Goal: Information Seeking & Learning: Learn about a topic

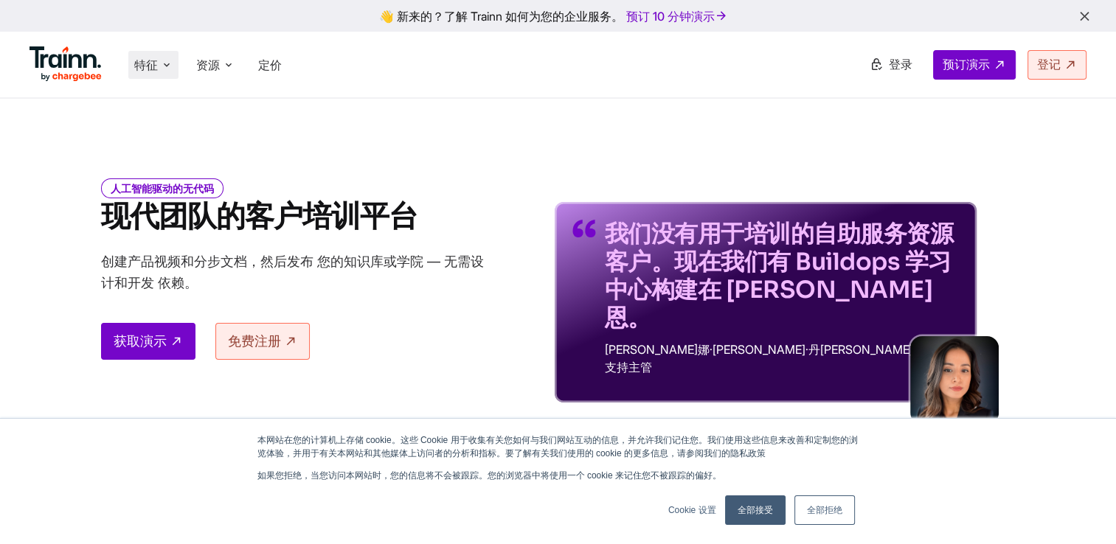
click at [165, 65] on icon at bounding box center [167, 65] width 12 height 15
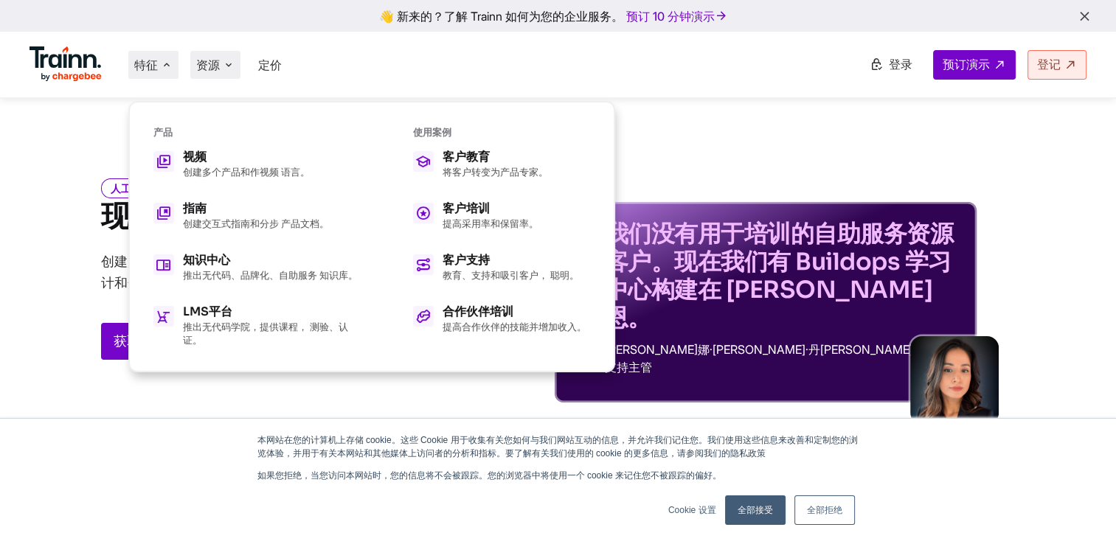
click at [221, 63] on li "资源 Resources Trainn Help Center Help videos to get you started. Trainn Blog Tho…" at bounding box center [215, 65] width 50 height 28
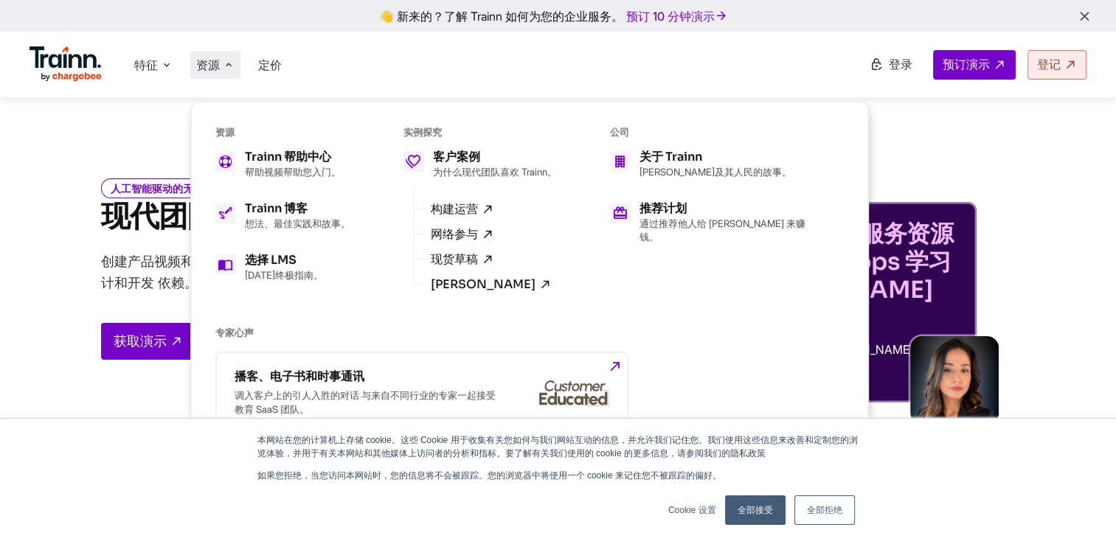
click at [204, 460] on div "本网站在您的计算机上存储 cookie。这些 Cookie 用于收集有关您如何与我们网站互动的信息，并允许我们记住您。我们使用这些信息来改善和定制您的浏览体验…" at bounding box center [558, 447] width 708 height 27
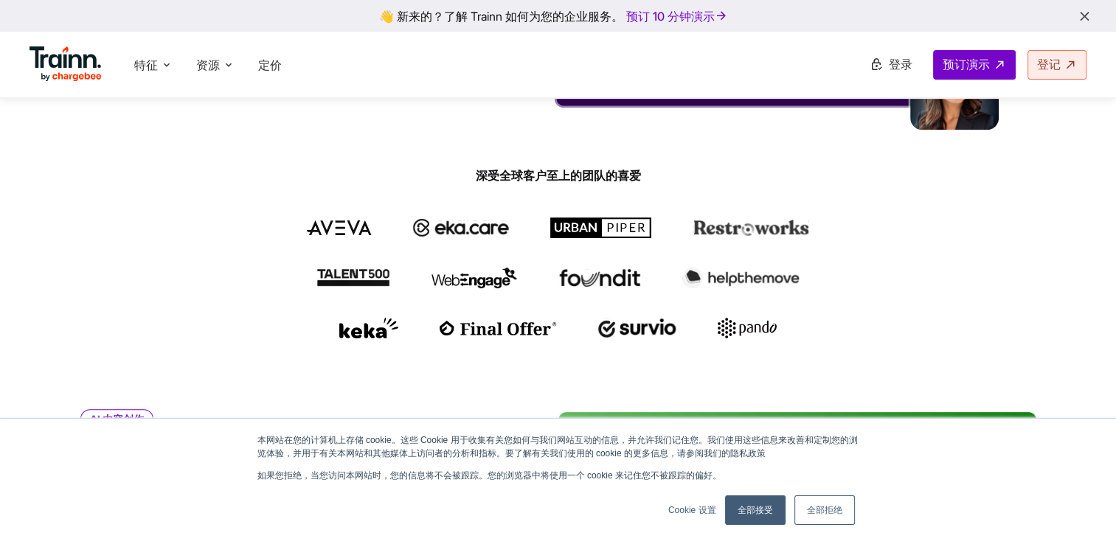
scroll to position [297, 0]
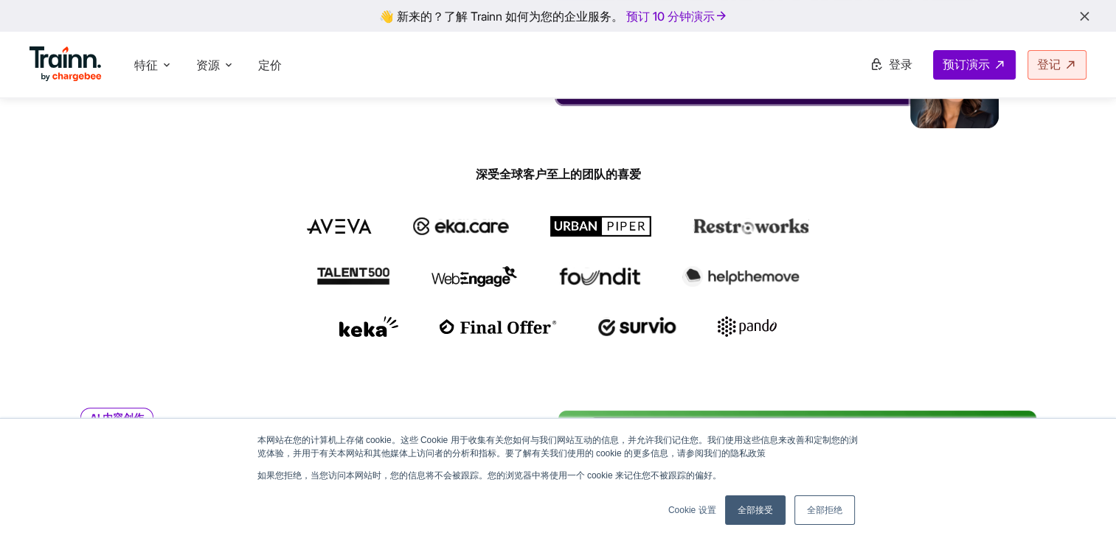
click at [747, 509] on link "全部接受" at bounding box center [755, 511] width 60 height 30
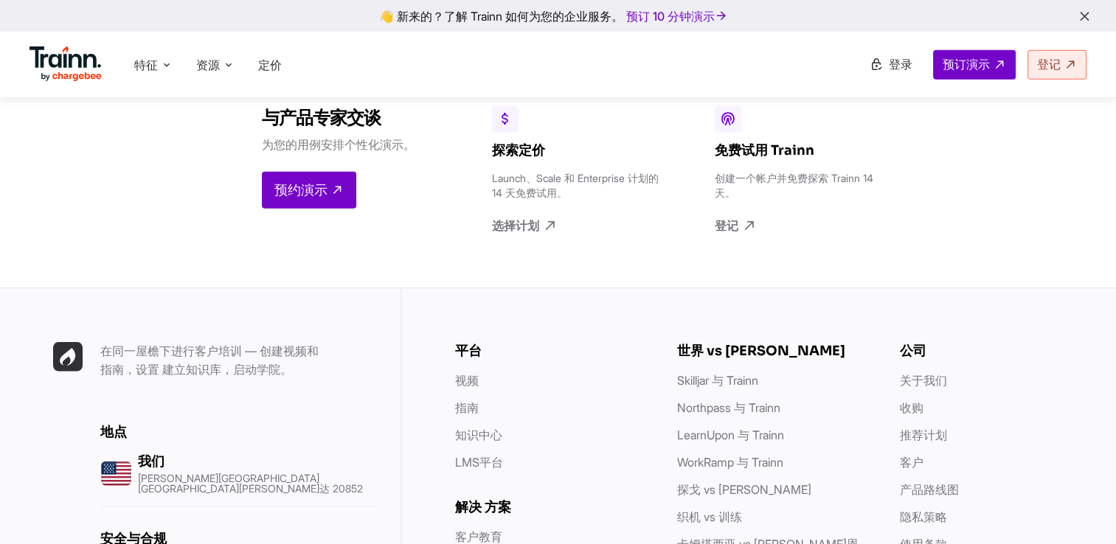
scroll to position [3879, 0]
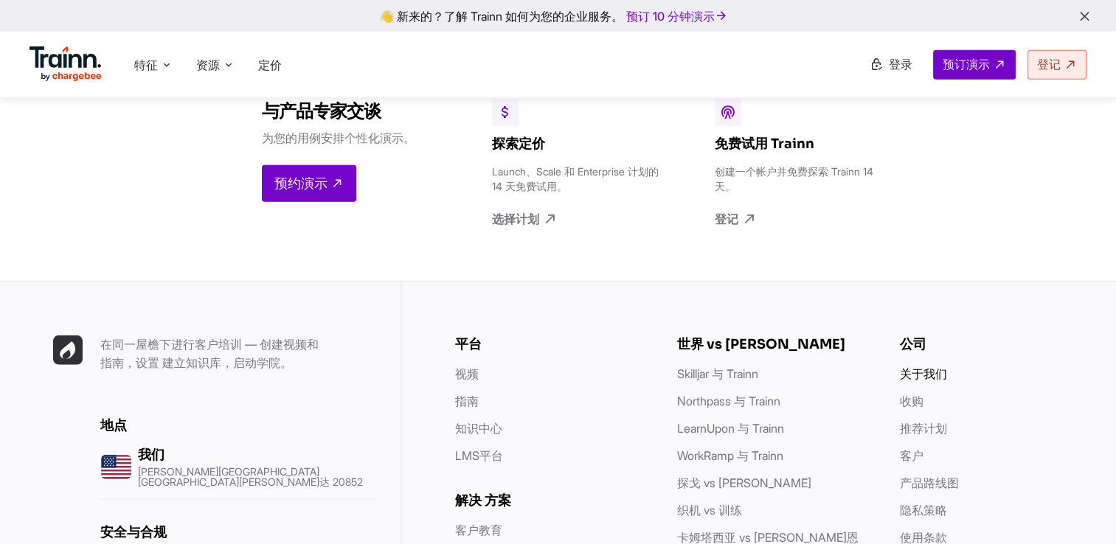
click at [929, 367] on link "关于我们" at bounding box center [923, 374] width 47 height 15
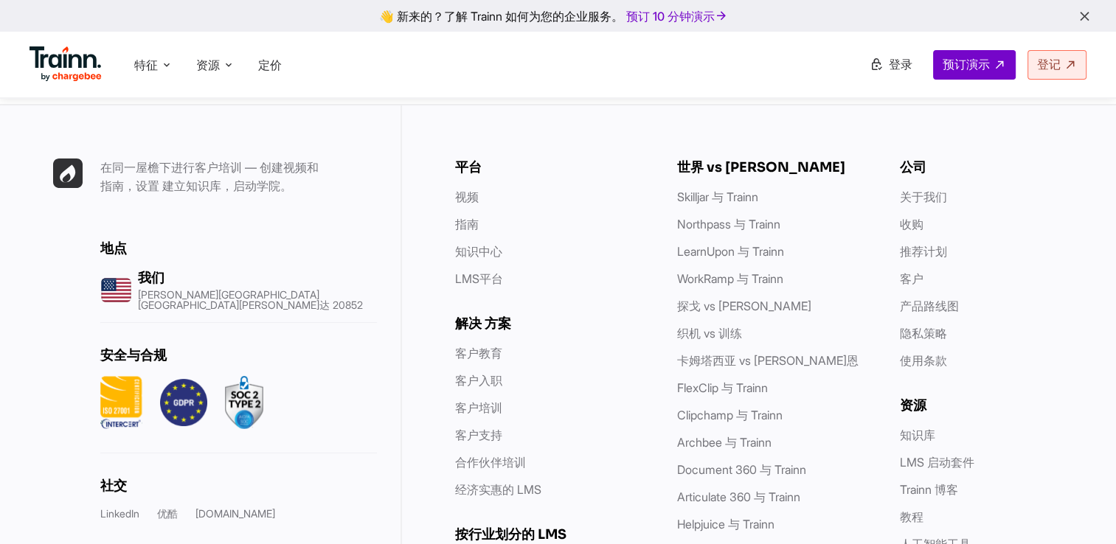
scroll to position [5766, 0]
click at [913, 216] on link "收购" at bounding box center [912, 223] width 24 height 15
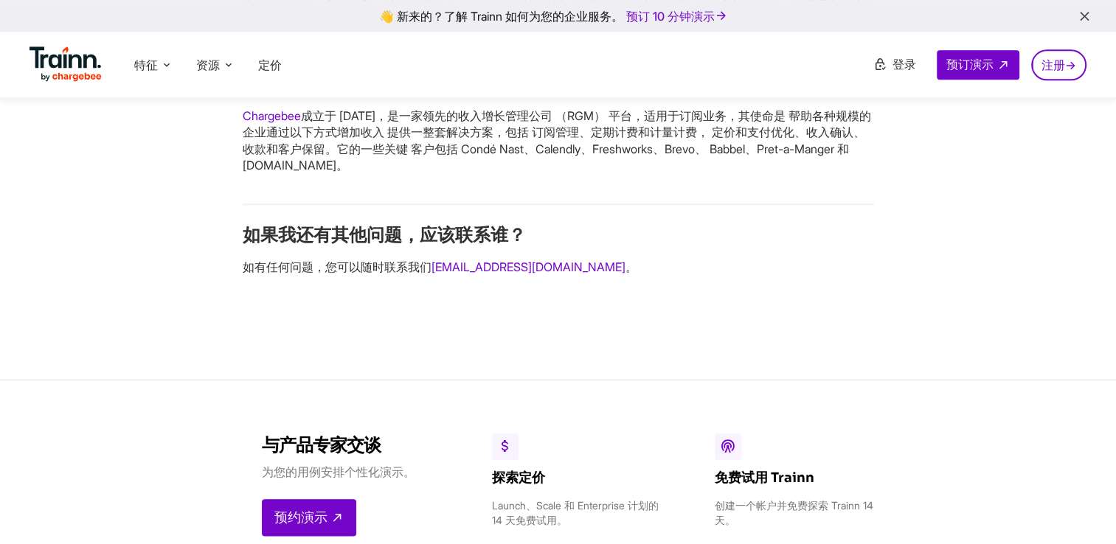
scroll to position [1557, 0]
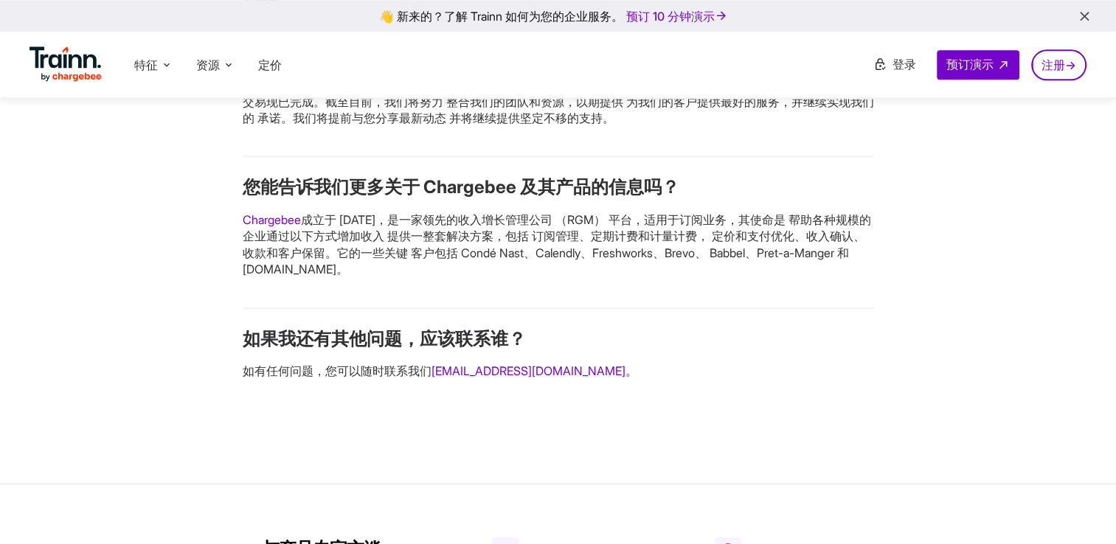
scroll to position [1450, 0]
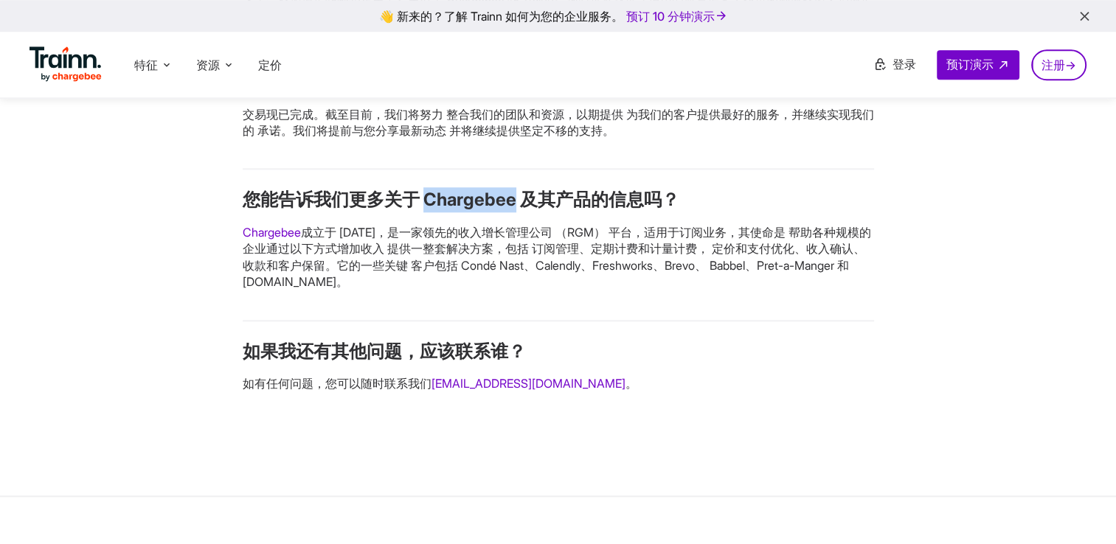
drag, startPoint x: 427, startPoint y: 311, endPoint x: 513, endPoint y: 308, distance: 85.6
click at [513, 212] on h3 "您能告诉我们更多关于 Chargebee 及其产品的信息吗？" at bounding box center [559, 199] width 632 height 25
